Goal: Information Seeking & Learning: Stay updated

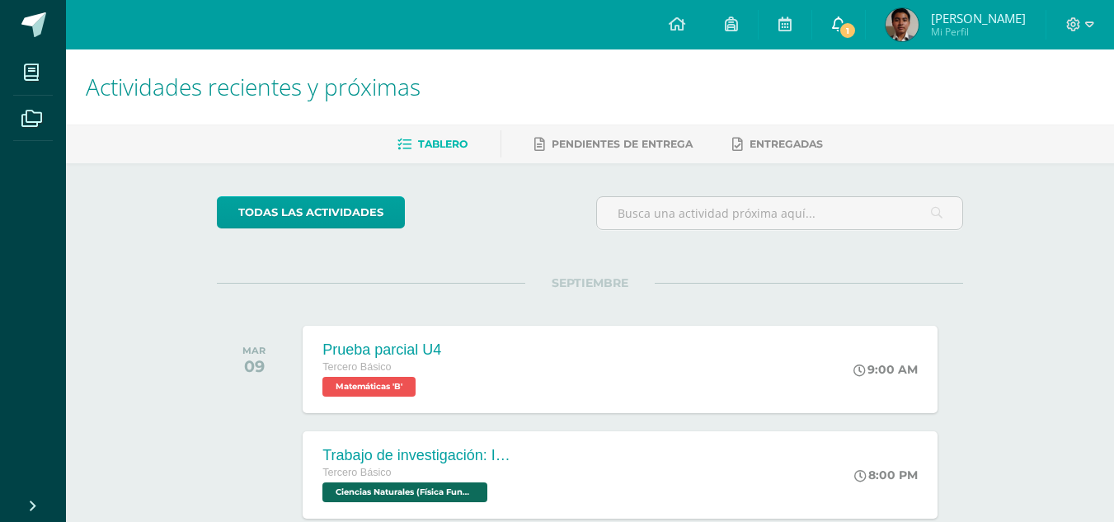
click at [851, 19] on link "1" at bounding box center [838, 24] width 53 height 49
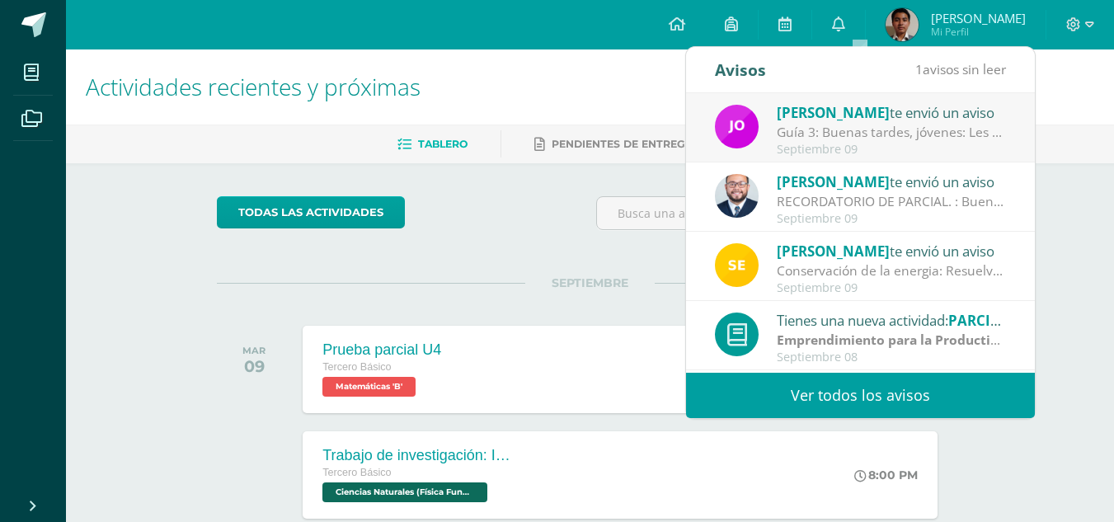
click at [881, 142] on div "Guía 3: Buenas tardes, jóvenes: Les recuerdo que [DATE] continuamos con los est…" at bounding box center [890, 132] width 229 height 19
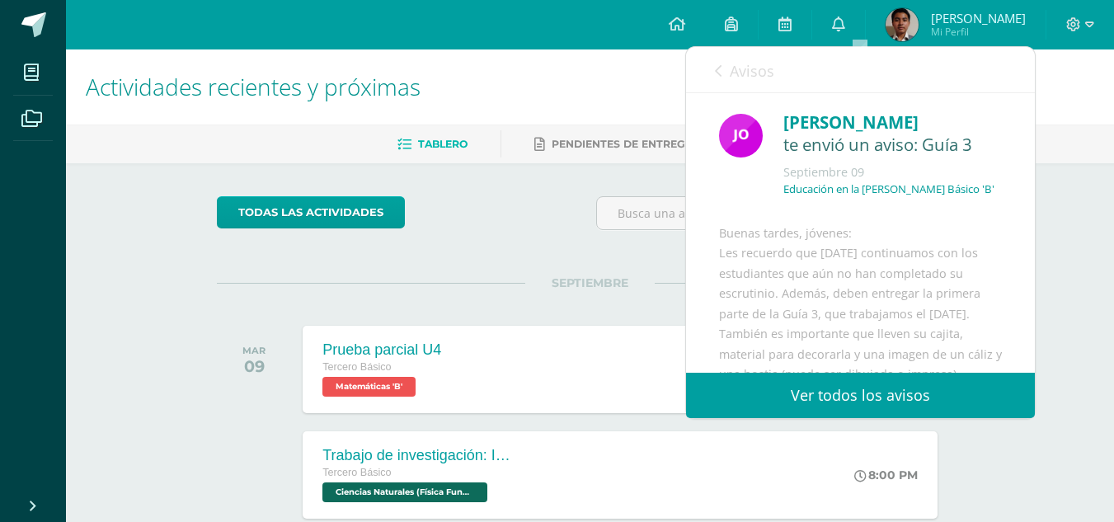
click at [757, 82] on link "Avisos" at bounding box center [744, 70] width 59 height 47
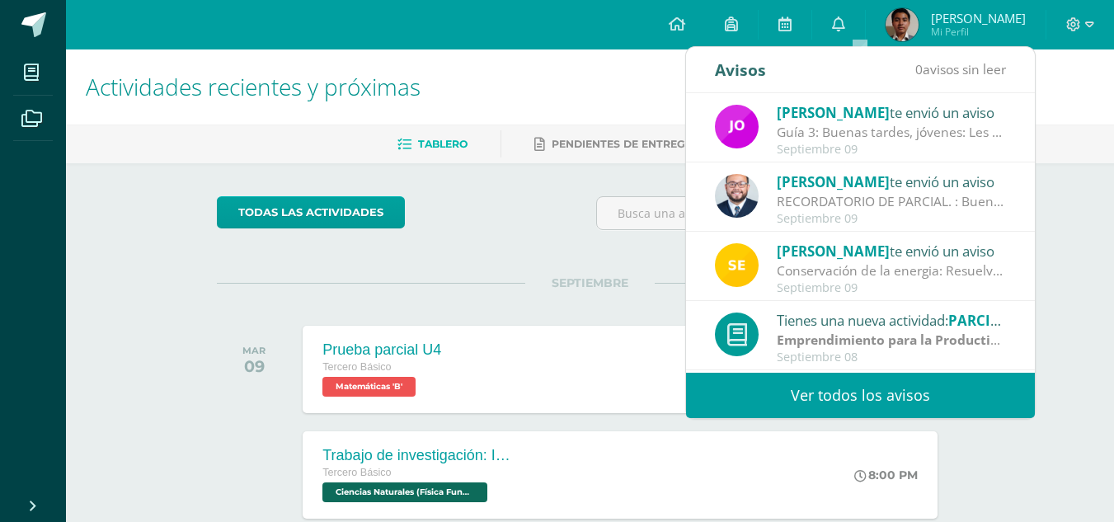
click at [828, 374] on link "Ver todos los avisos" at bounding box center [860, 395] width 349 height 45
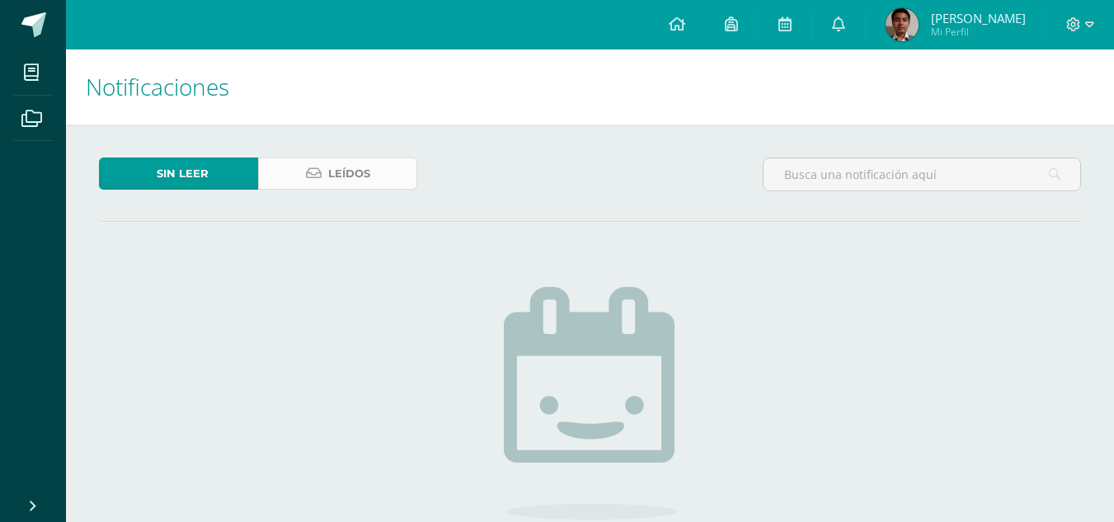
click at [317, 179] on icon at bounding box center [314, 173] width 16 height 14
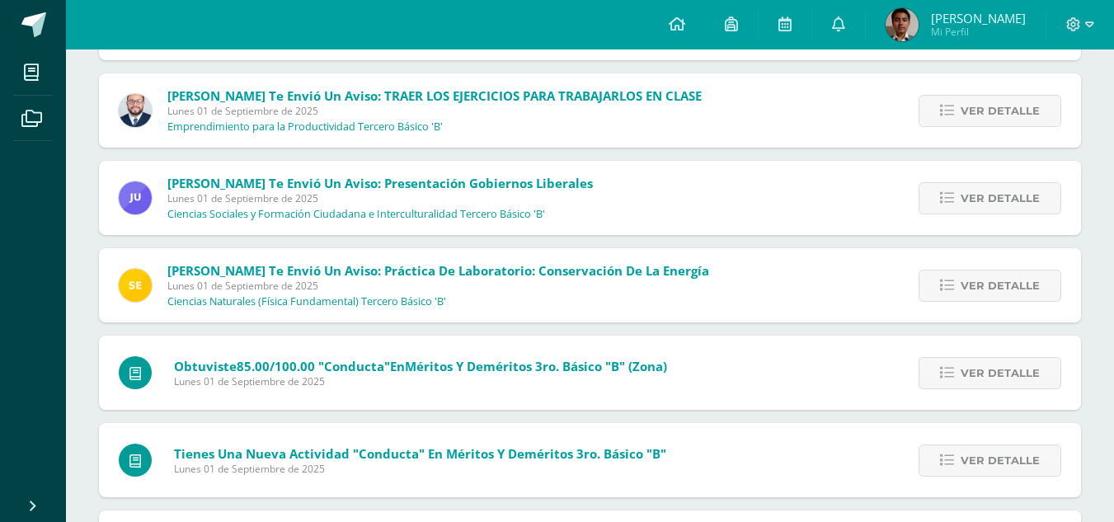
scroll to position [4899, 0]
click at [967, 209] on span "Ver detalle" at bounding box center [999, 197] width 79 height 30
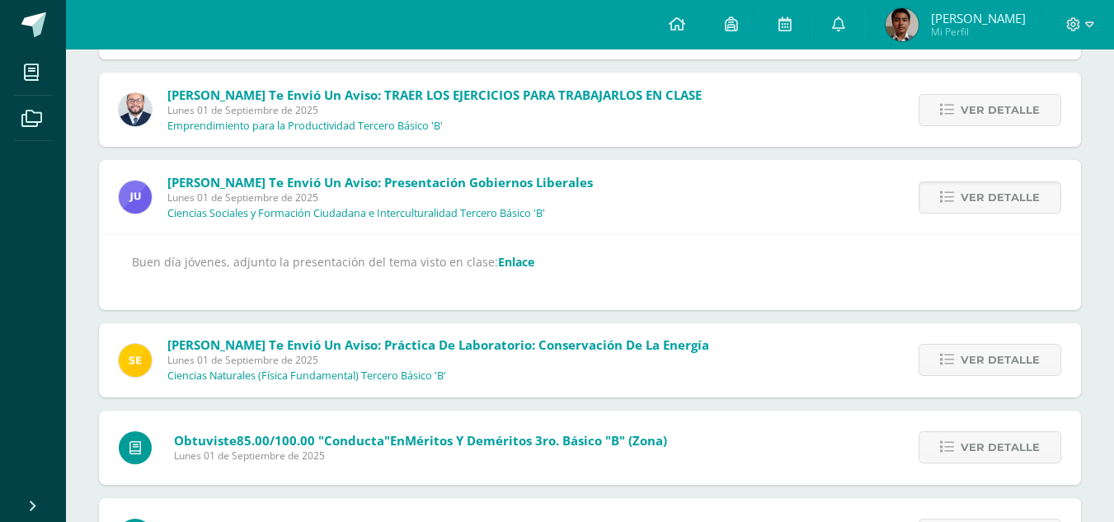
click at [501, 266] on link "Enlace" at bounding box center [516, 262] width 36 height 16
